Goal: Contribute content: Contribute content

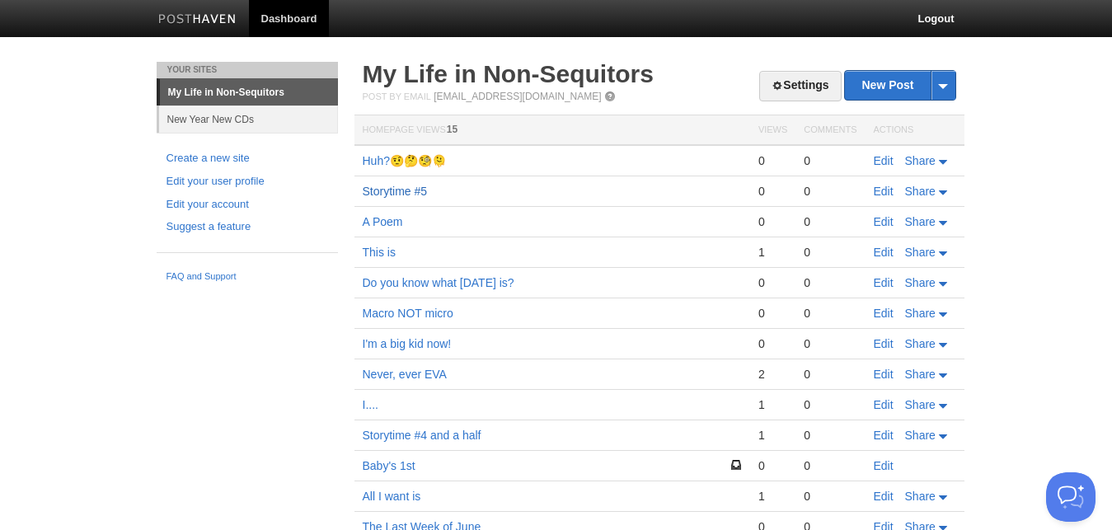
click at [415, 196] on link "Storytime #5" at bounding box center [395, 191] width 65 height 13
click at [895, 85] on link "New Post" at bounding box center [900, 85] width 110 height 29
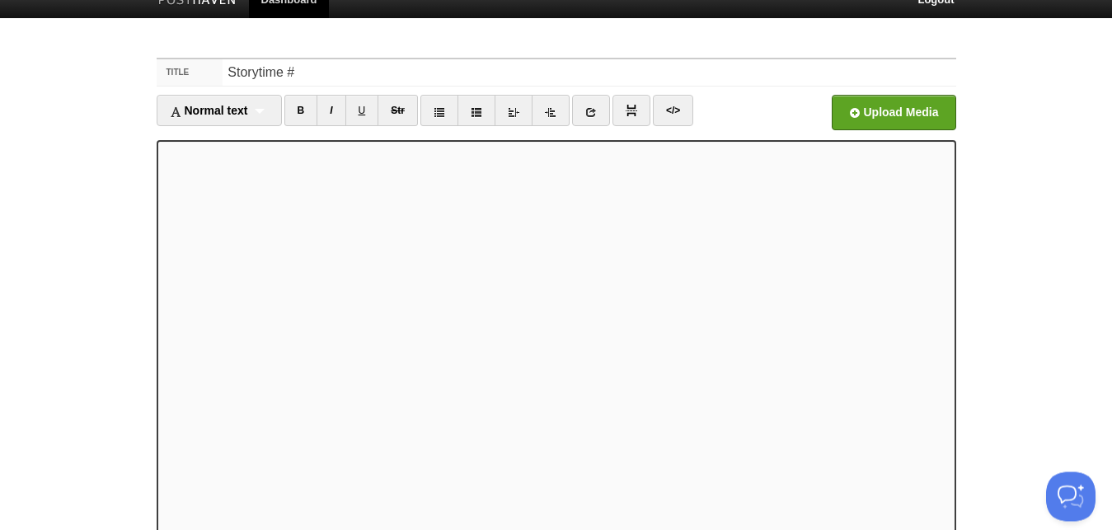
scroll to position [19, 0]
click at [262, 110] on div "Normal text Normal text Heading 1 Heading 2 Heading 3" at bounding box center [219, 110] width 125 height 31
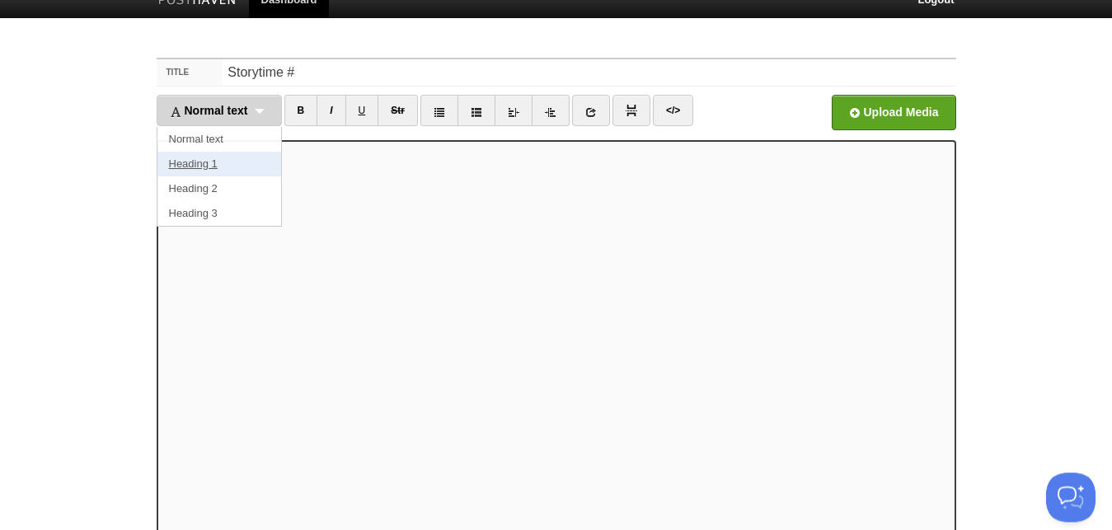
click at [220, 162] on link "Heading 1" at bounding box center [219, 164] width 124 height 25
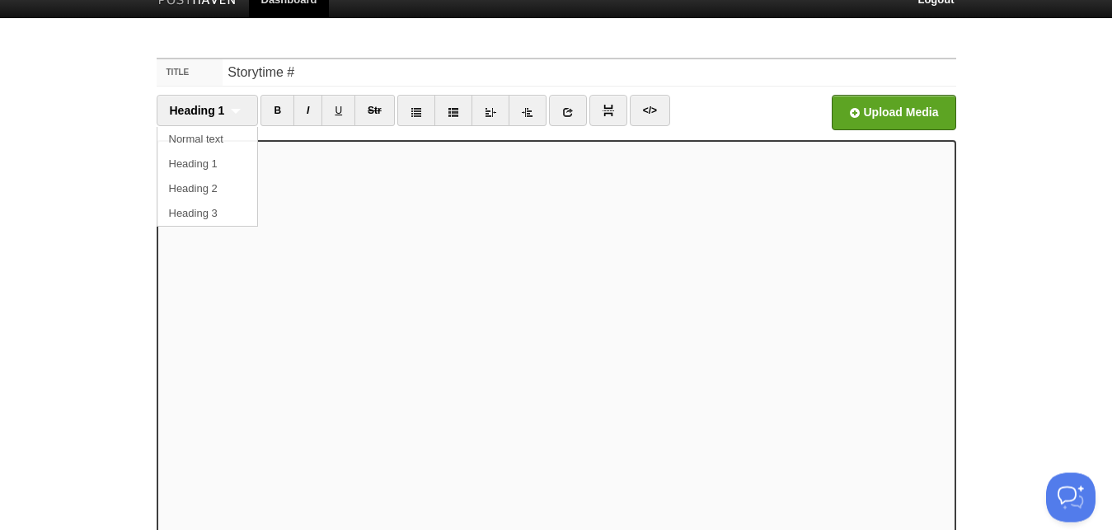
click at [100, 225] on body "Dashboard Logout Your Sites My Life in Non-Sequitors New Year New CDs Create a …" at bounding box center [556, 329] width 1112 height 697
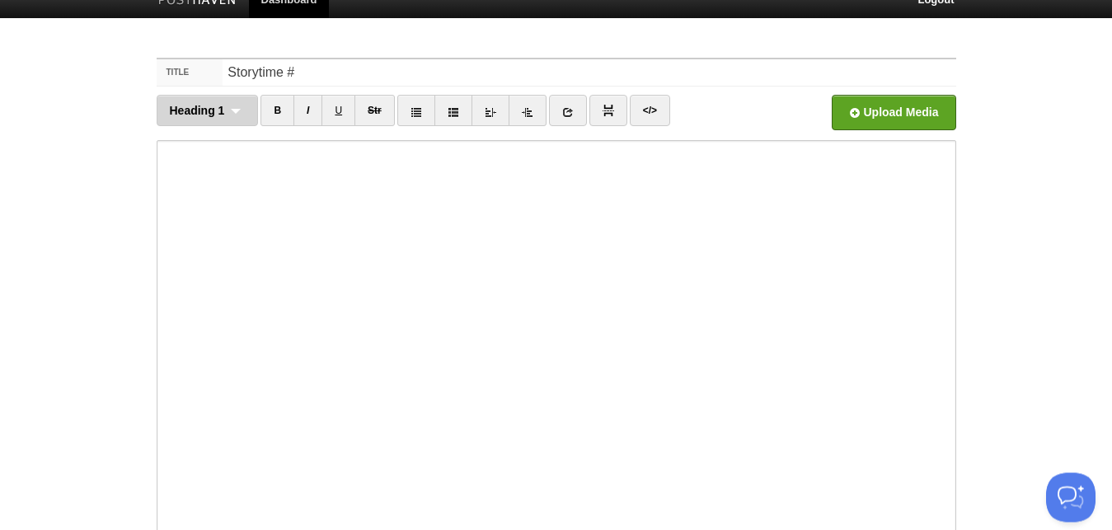
click at [242, 115] on div "Heading 1 Normal text Heading 1 Heading 2 Heading 3" at bounding box center [208, 110] width 102 height 31
click at [217, 136] on link "Normal text" at bounding box center [207, 139] width 101 height 25
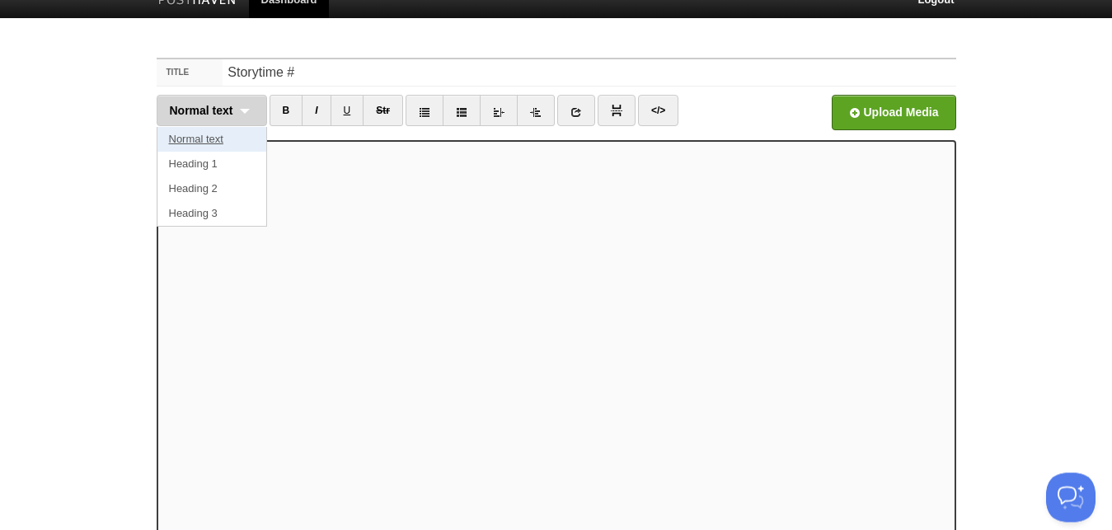
click at [213, 135] on link "Normal text" at bounding box center [211, 139] width 109 height 25
click at [213, 139] on link "Normal text" at bounding box center [211, 139] width 109 height 25
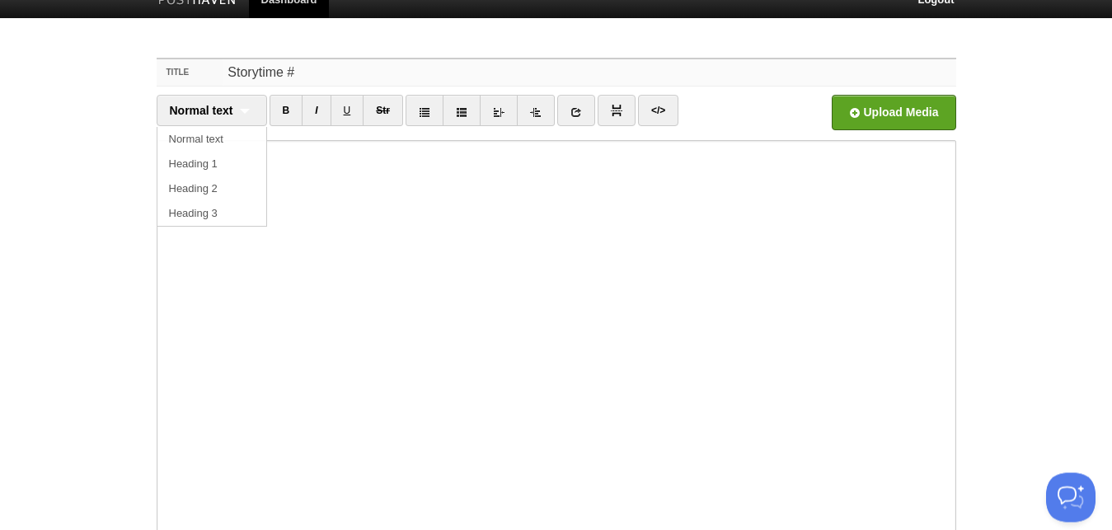
click at [347, 80] on input "Storytime #" at bounding box center [589, 72] width 733 height 26
type input "Storytime #6"
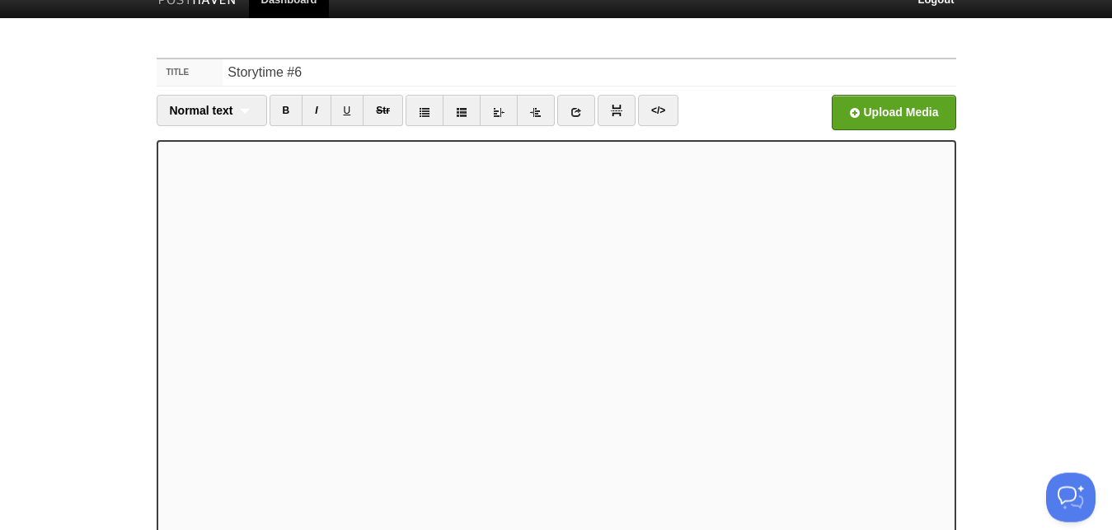
scroll to position [164, 0]
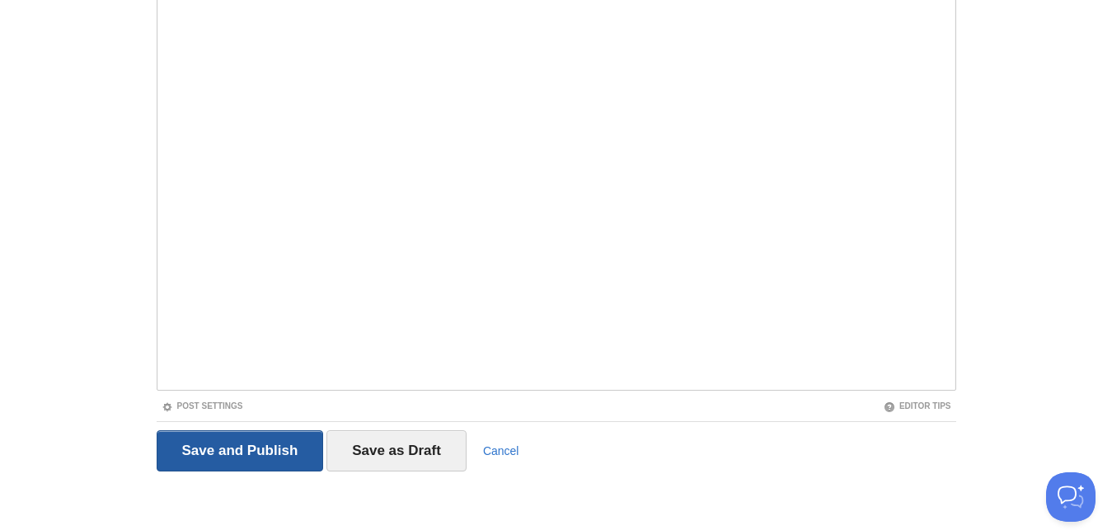
click at [228, 443] on input "Save and Publish" at bounding box center [240, 450] width 167 height 41
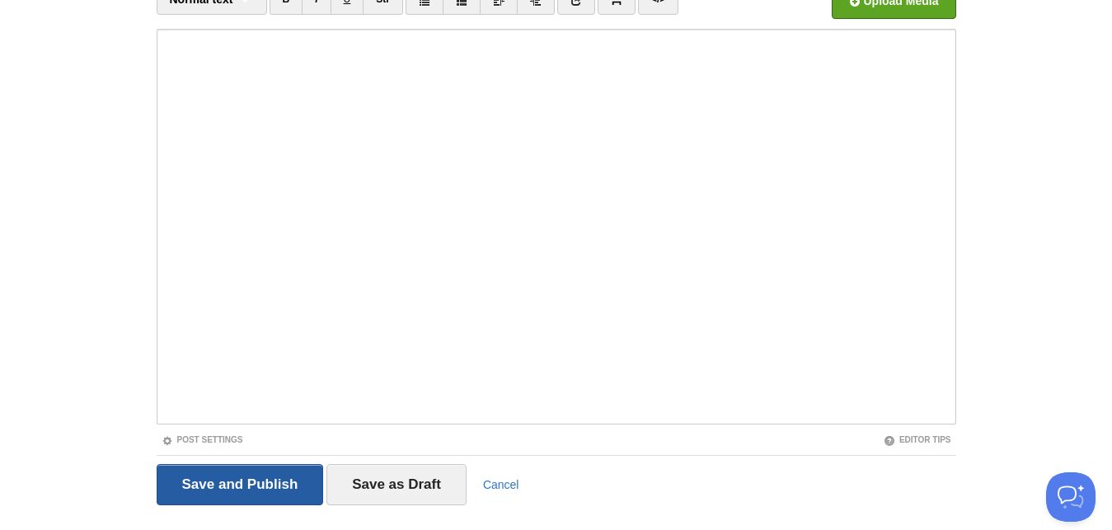
scroll to position [62, 0]
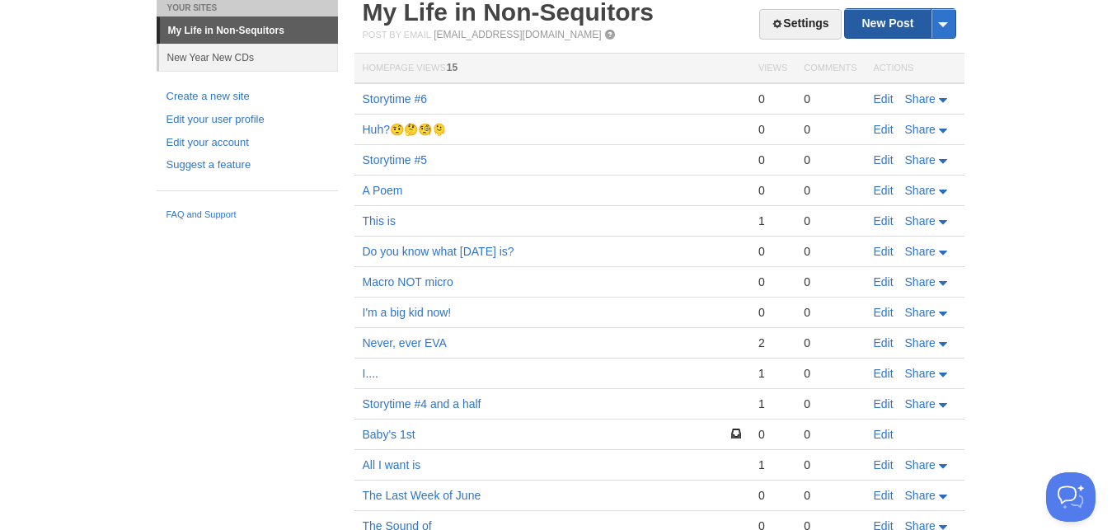
click at [885, 55] on th "Actions" at bounding box center [915, 69] width 99 height 31
click at [897, 24] on link "New Post" at bounding box center [900, 23] width 110 height 29
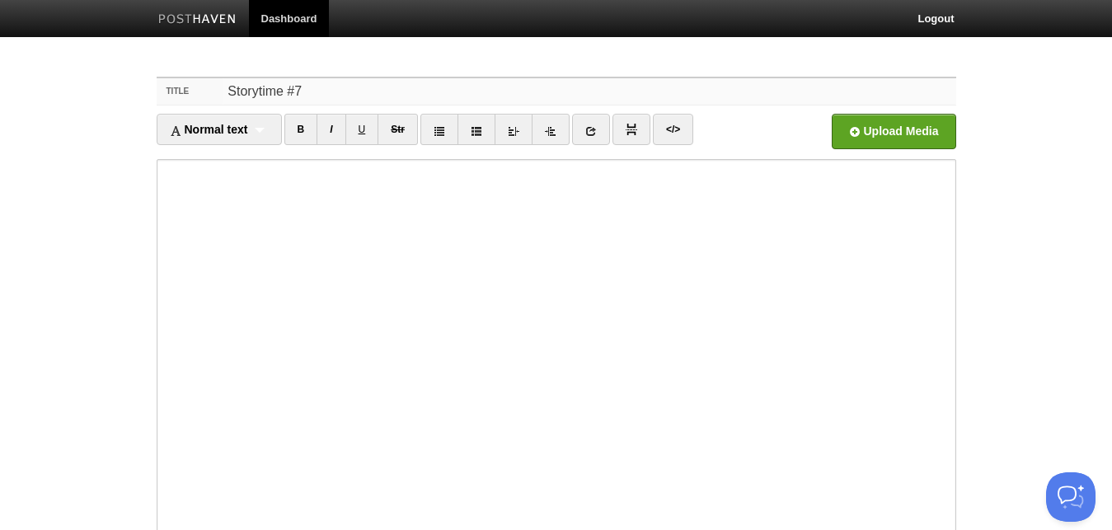
type input "Storytime #7"
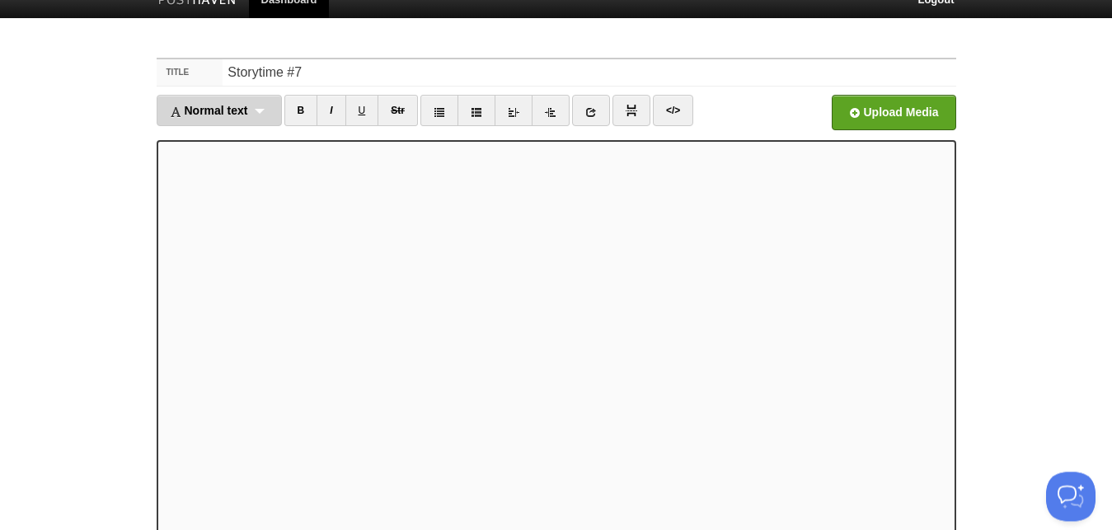
scroll to position [19, 0]
click at [259, 115] on div "Normal text Normal text Heading 1 Heading 2 Heading 3" at bounding box center [219, 110] width 125 height 31
click at [214, 159] on link "Heading 1" at bounding box center [219, 164] width 124 height 25
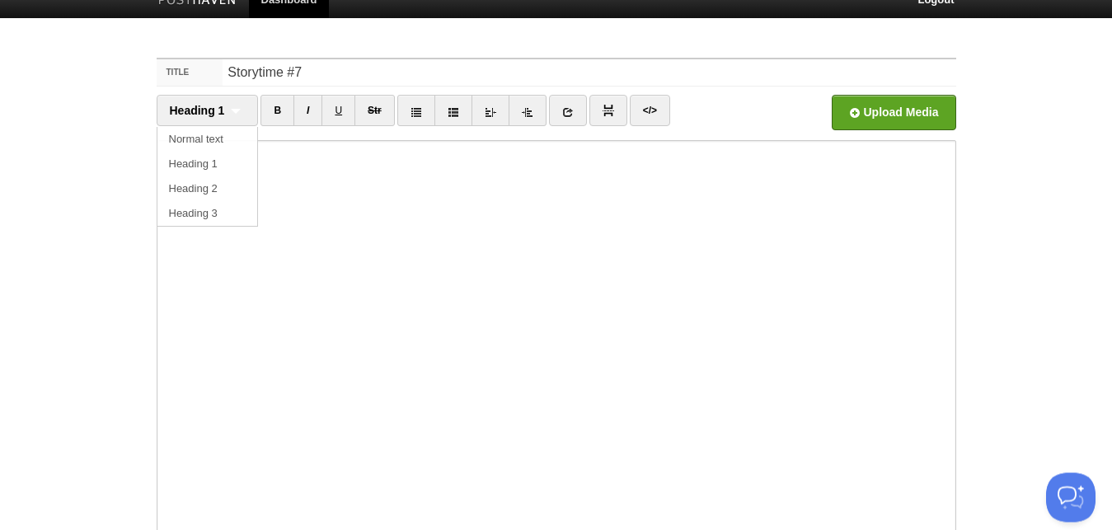
click at [36, 219] on body "Dashboard Logout Post created × Your Sites My Life in Non-Sequitors New Year Ne…" at bounding box center [556, 329] width 1112 height 697
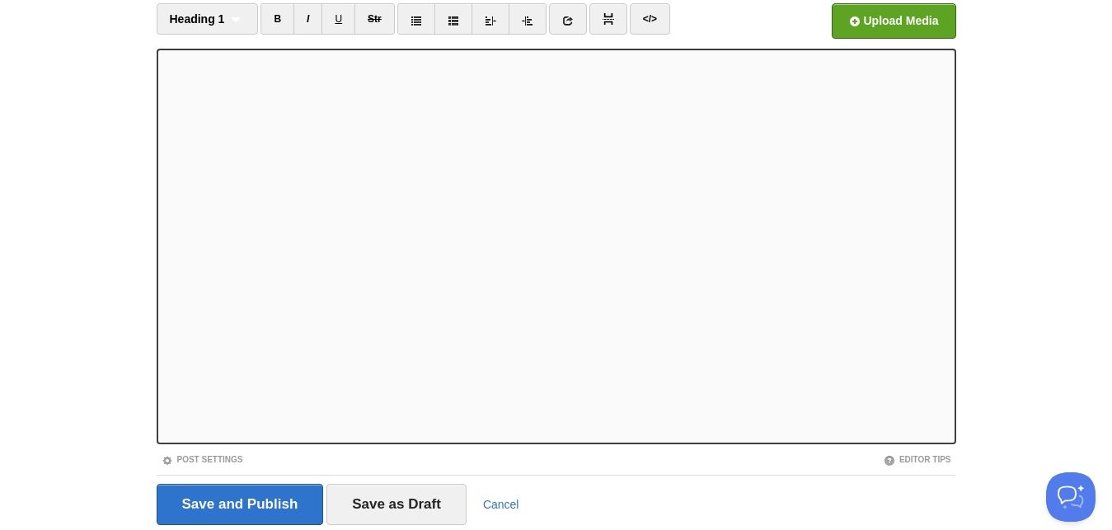
scroll to position [164, 0]
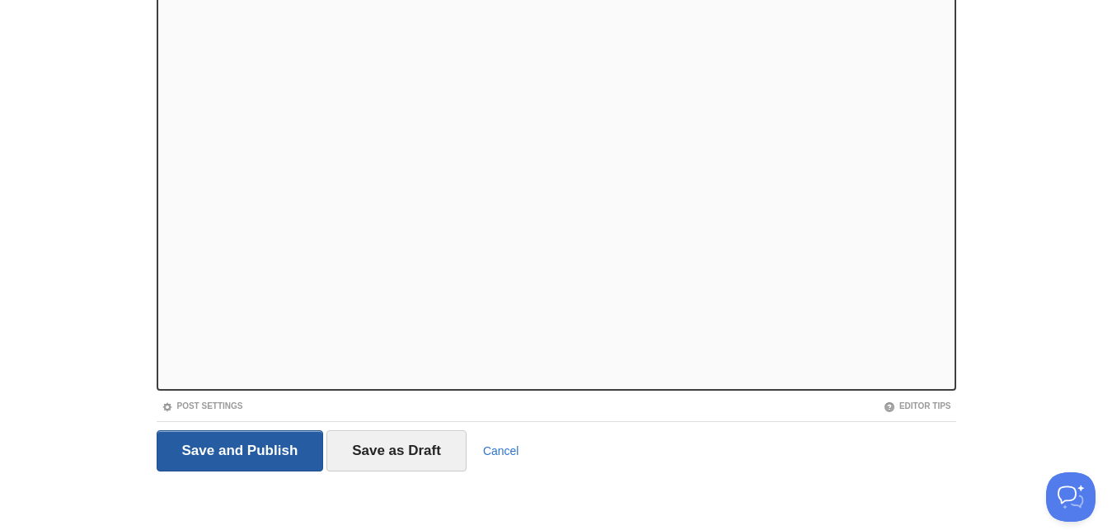
click at [225, 449] on input "Save and Publish" at bounding box center [240, 450] width 167 height 41
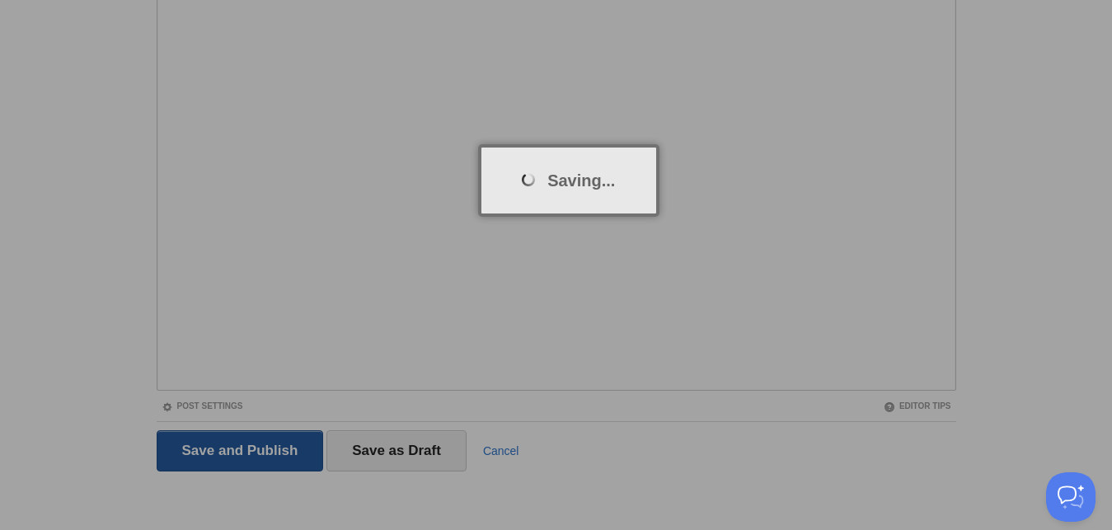
scroll to position [62, 0]
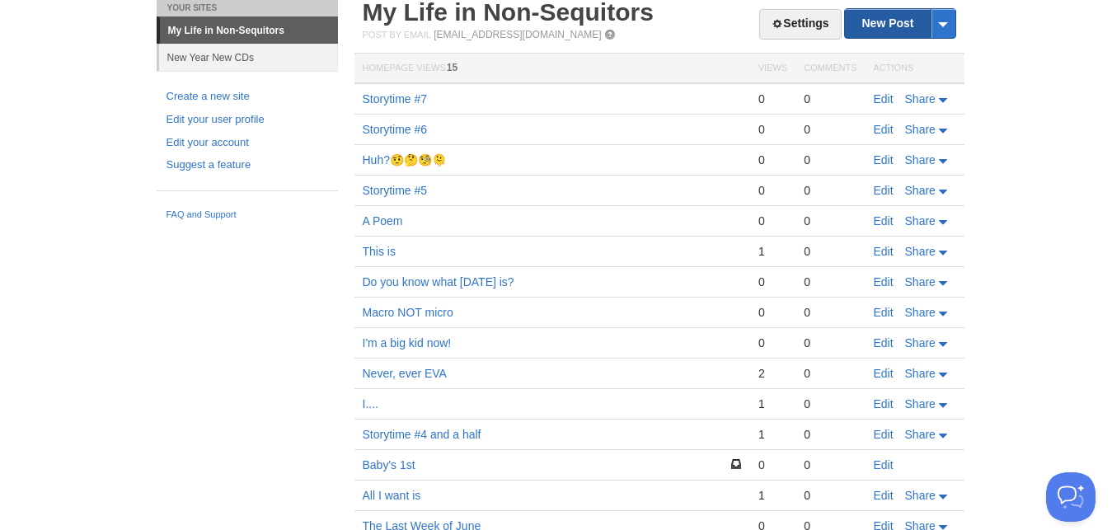
click at [871, 22] on link "New Post" at bounding box center [900, 23] width 110 height 29
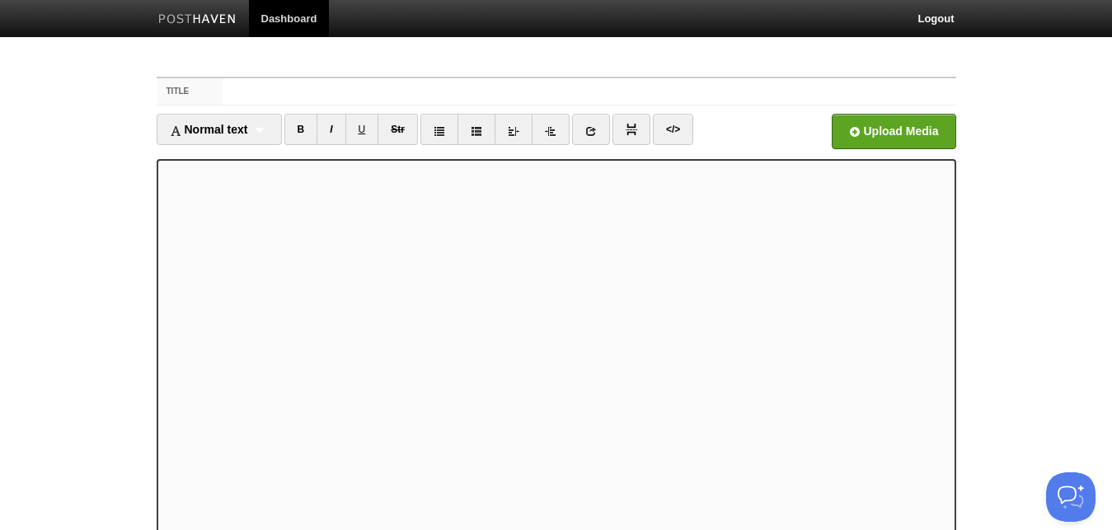
scroll to position [18, 0]
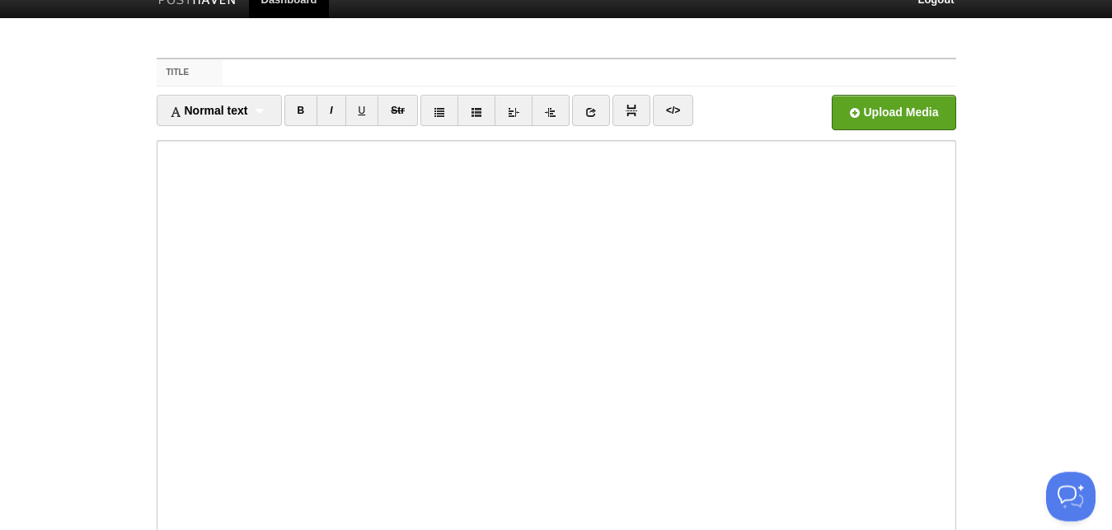
click at [110, 267] on body "Dashboard Logout Post created × Post created × Your Sites My Life in Non-Sequit…" at bounding box center [556, 330] width 1112 height 697
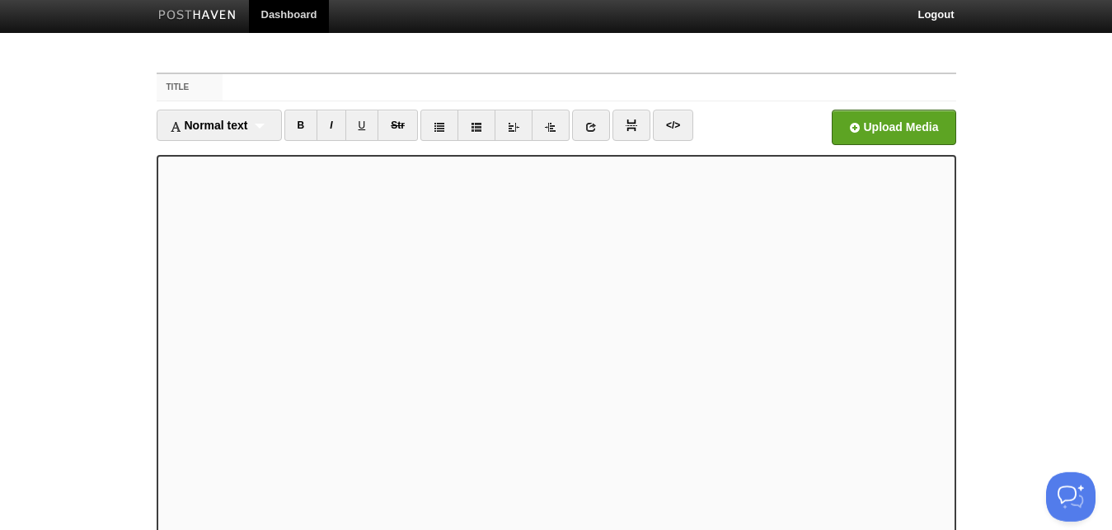
scroll to position [2, 0]
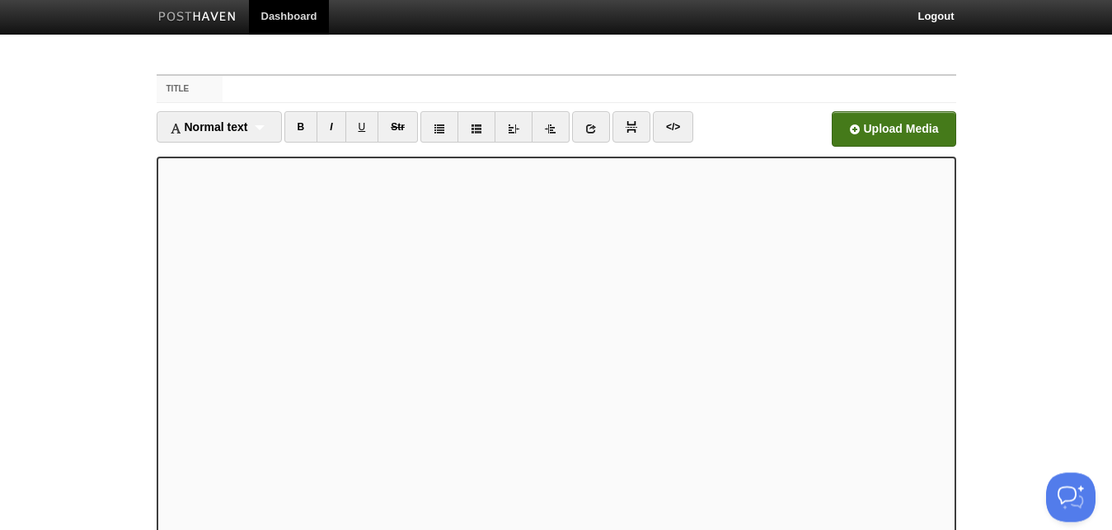
click at [872, 127] on input "file" at bounding box center [396, 134] width 1248 height 84
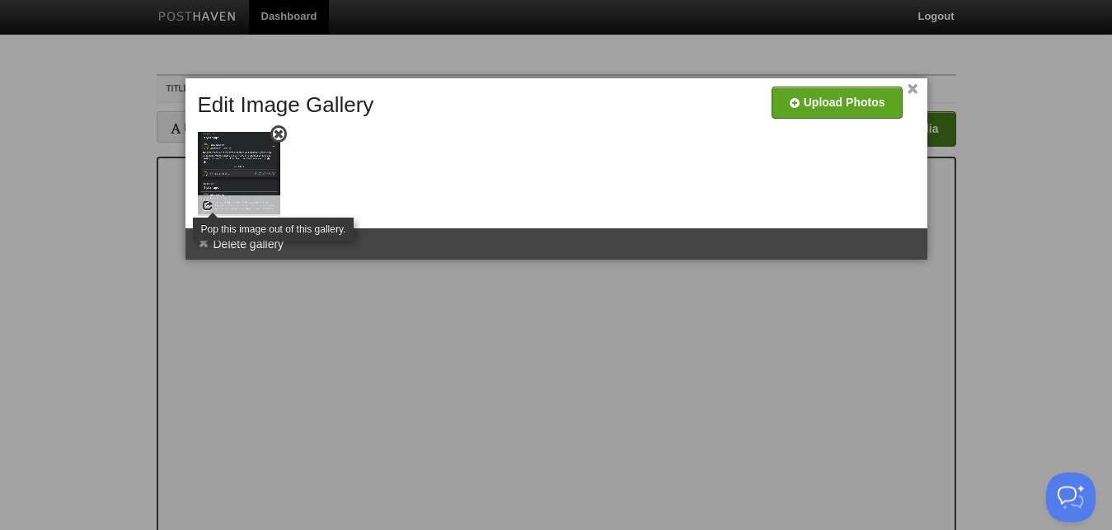
click at [209, 208] on span at bounding box center [208, 206] width 12 height 12
click at [204, 201] on span at bounding box center [208, 206] width 12 height 12
click at [230, 202] on div at bounding box center [239, 205] width 82 height 21
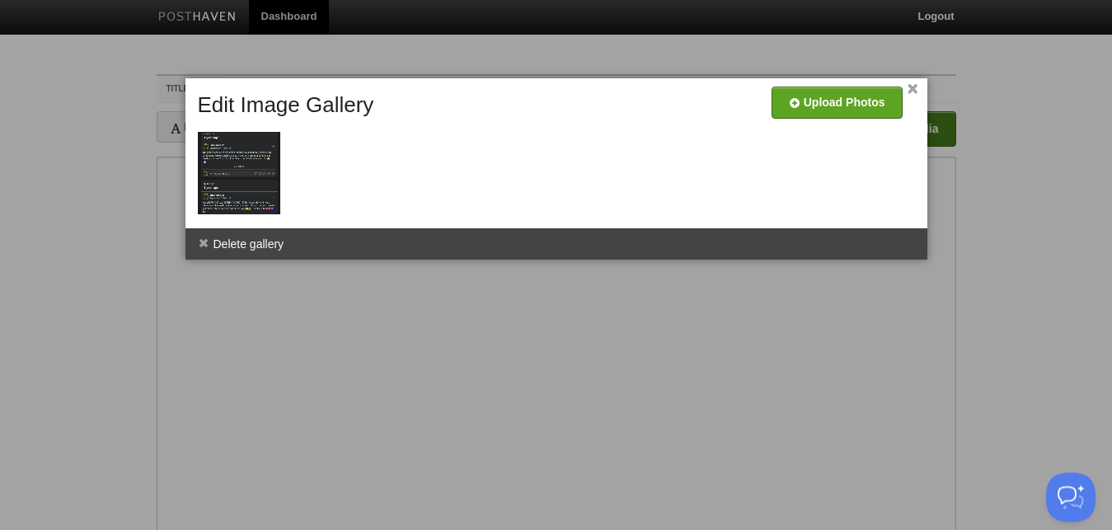
click at [340, 344] on div at bounding box center [556, 265] width 1112 height 530
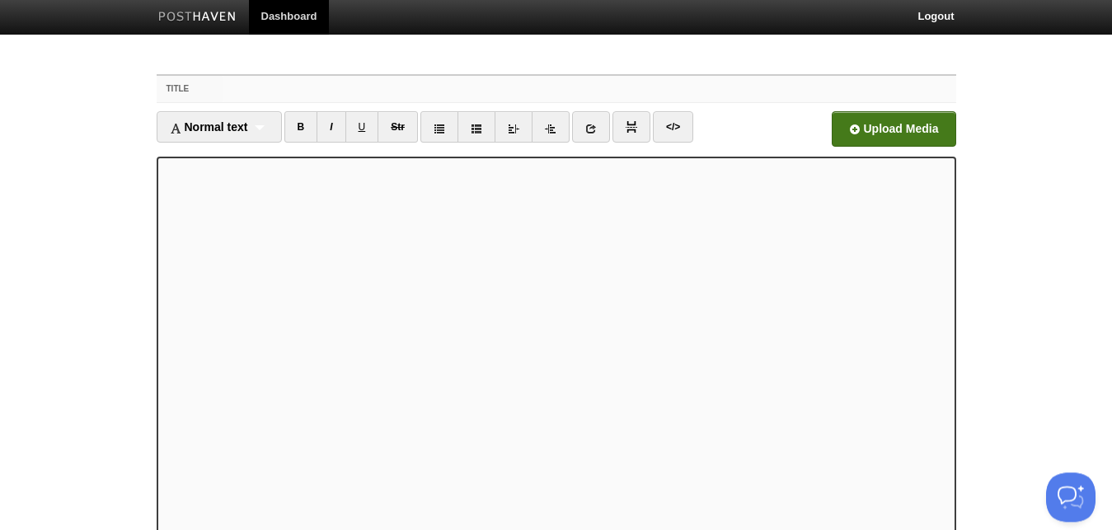
click at [244, 87] on input "Title" at bounding box center [589, 89] width 733 height 26
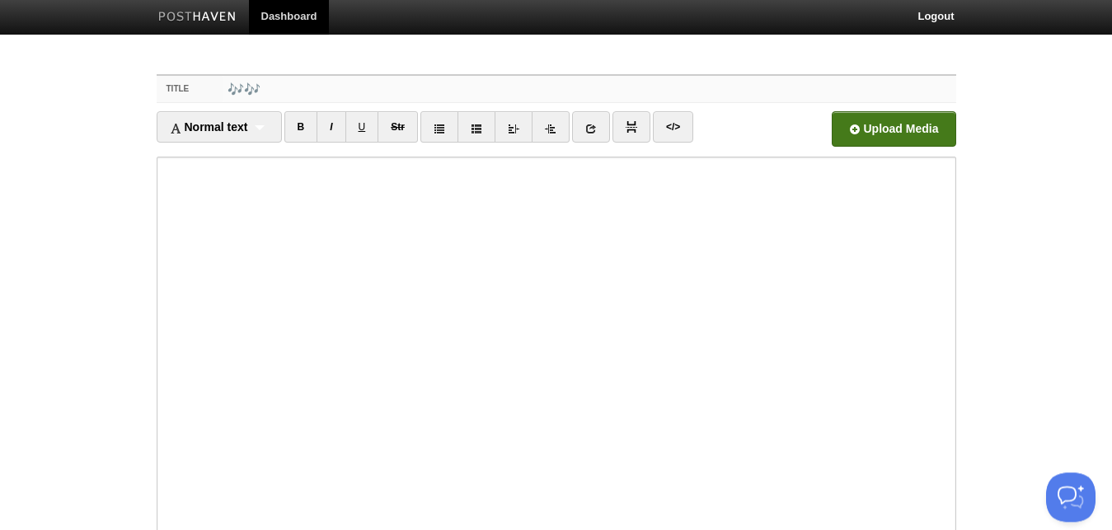
click at [250, 87] on input "🎶🎶" at bounding box center [589, 89] width 733 height 26
click at [270, 85] on input "🎶You Glimmer🎶" at bounding box center [589, 89] width 733 height 26
type input "🎶Yoouuuuuuu Glimmer🎶"
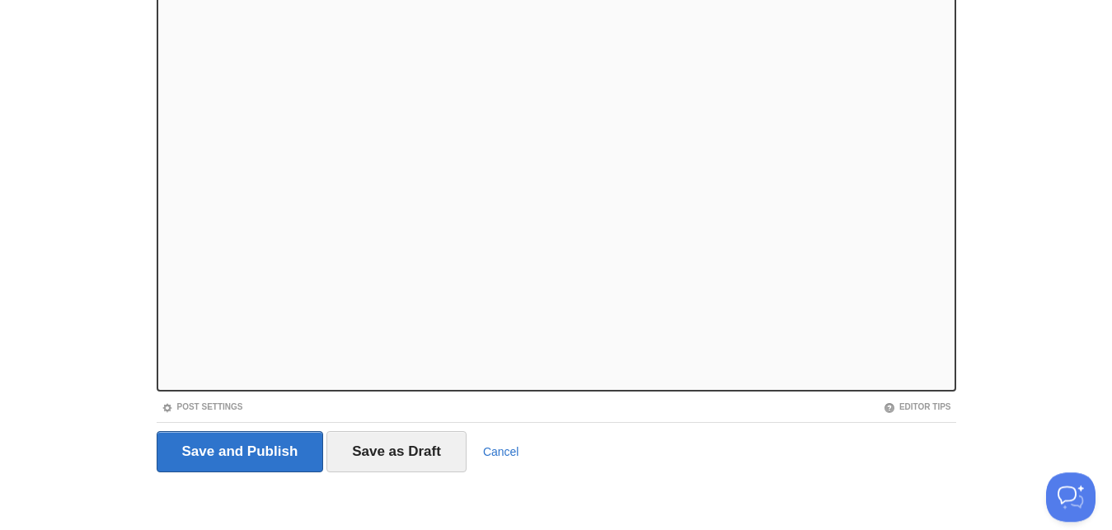
scroll to position [164, 0]
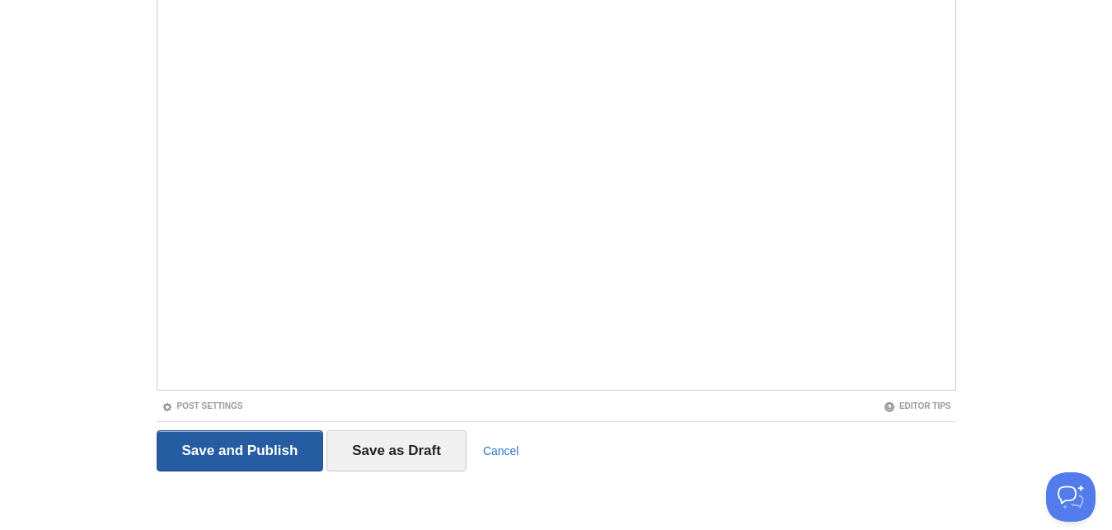
click at [240, 448] on input "Save and Publish" at bounding box center [240, 450] width 167 height 41
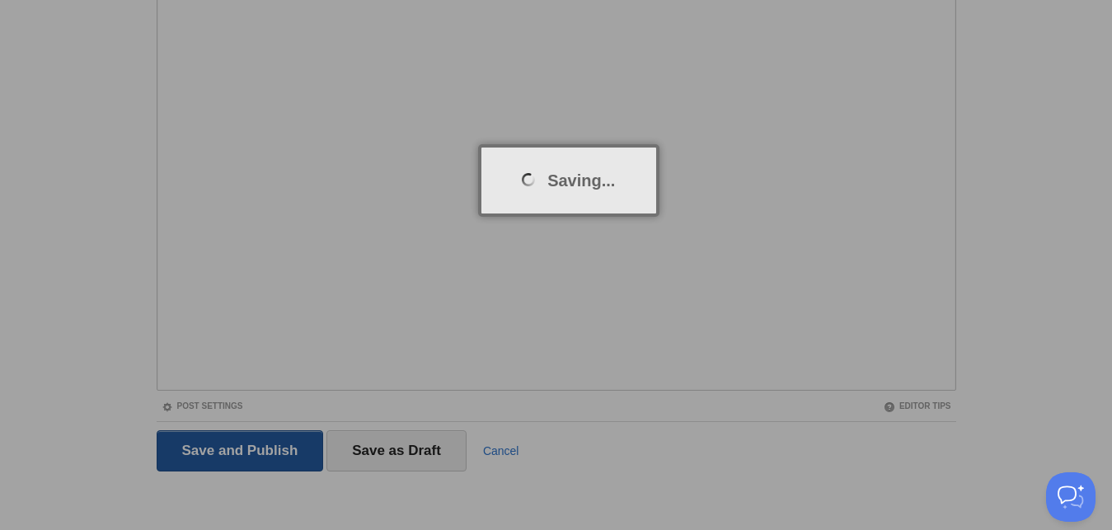
scroll to position [62, 0]
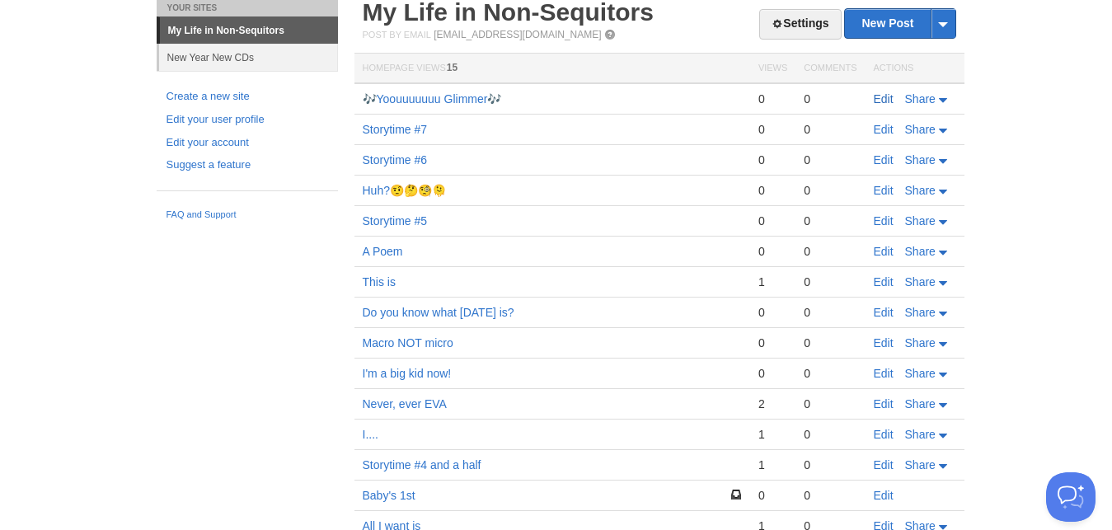
click at [882, 100] on link "Edit" at bounding box center [884, 98] width 20 height 13
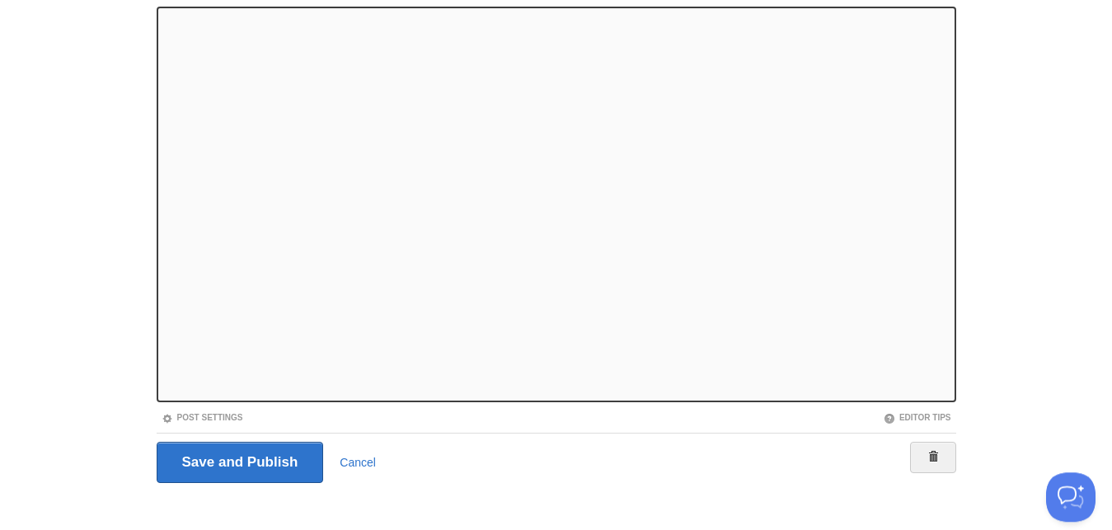
scroll to position [153, 0]
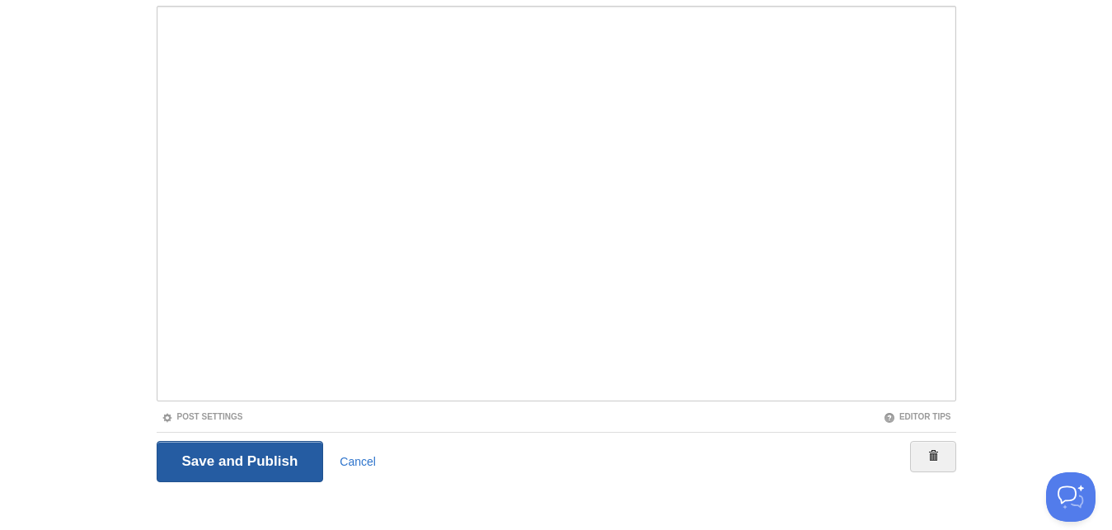
click at [218, 454] on input "Save and Publish" at bounding box center [240, 461] width 167 height 41
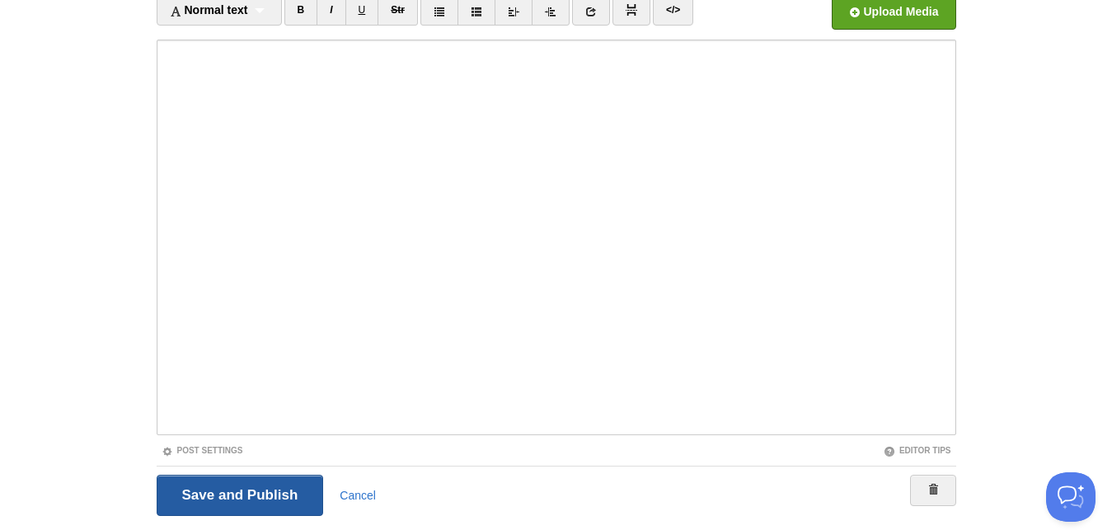
scroll to position [62, 0]
